Goal: Navigation & Orientation: Find specific page/section

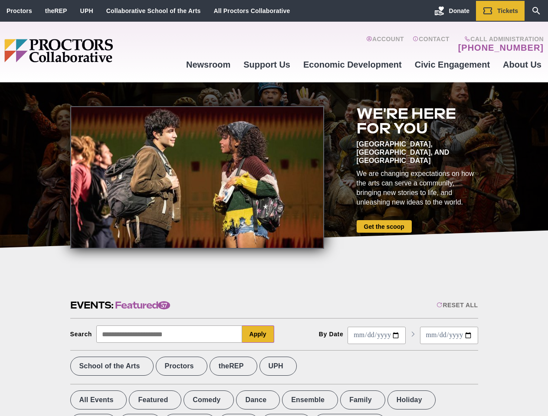
click at [274, 208] on div at bounding box center [197, 177] width 254 height 143
click at [456, 305] on div "Reset All" at bounding box center [456, 305] width 41 height 7
click at [258, 334] on button "Apply" at bounding box center [258, 334] width 32 height 17
